Goal: Task Accomplishment & Management: Complete application form

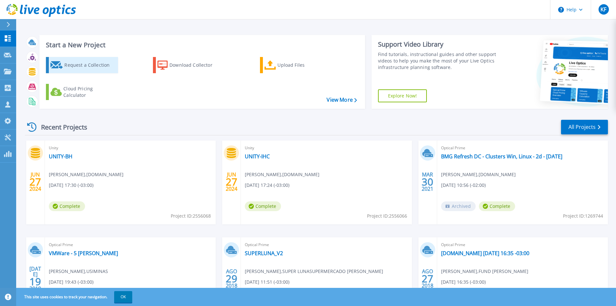
click at [98, 64] on div "Request a Collection" at bounding box center [90, 65] width 52 height 13
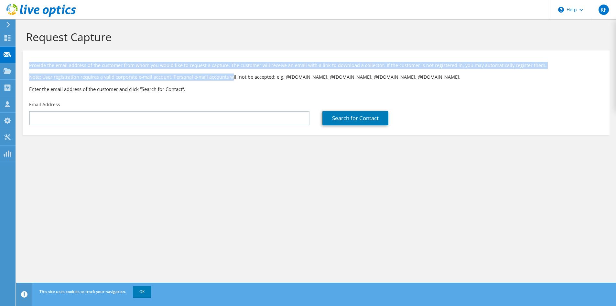
drag, startPoint x: 22, startPoint y: 62, endPoint x: 229, endPoint y: 80, distance: 208.2
click at [229, 80] on section "Request Capture Provide the email address of the customer from whom you would l…" at bounding box center [316, 93] width 600 height 148
click at [229, 80] on p "Note: User registration requires a valid corporate e-mail account. Personal e-m…" at bounding box center [316, 76] width 574 height 7
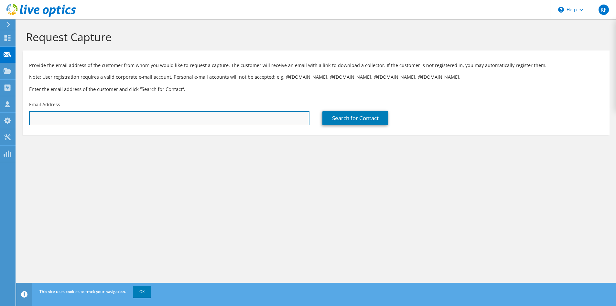
click at [229, 113] on input "text" at bounding box center [169, 118] width 281 height 14
type input "[PERSON_NAME][EMAIL_ADDRESS][PERSON_NAME][DOMAIN_NAME]"
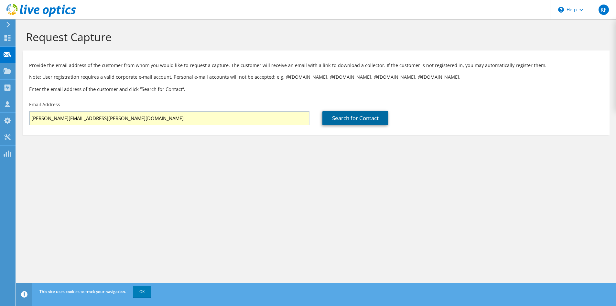
click at [375, 116] on link "Search for Contact" at bounding box center [356, 118] width 66 height 14
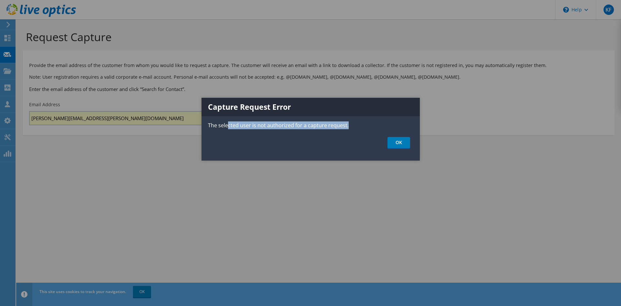
drag, startPoint x: 227, startPoint y: 123, endPoint x: 382, endPoint y: 122, distance: 155.0
click at [382, 122] on p "The selected user is not authorized for a capture request." at bounding box center [311, 125] width 218 height 8
